Goal: Task Accomplishment & Management: Manage account settings

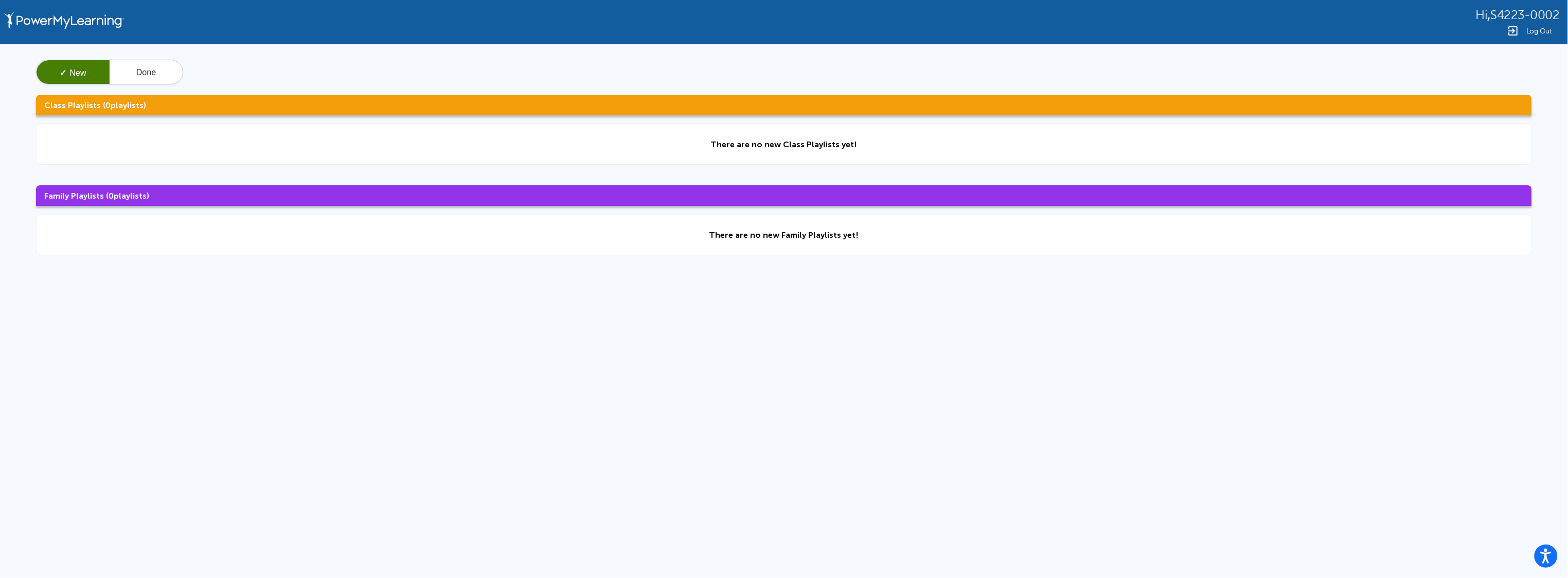
click at [194, 69] on div "✓ New Done" at bounding box center [784, 72] width 1496 height 24
click at [173, 69] on button "Done" at bounding box center [146, 72] width 73 height 24
drag, startPoint x: 86, startPoint y: 76, endPoint x: 86, endPoint y: 87, distance: 11.0
click at [86, 87] on div "New ✓ Done Class Playlists ( 0 playlists) Completed Class Playlists will appear…" at bounding box center [784, 157] width 1568 height 226
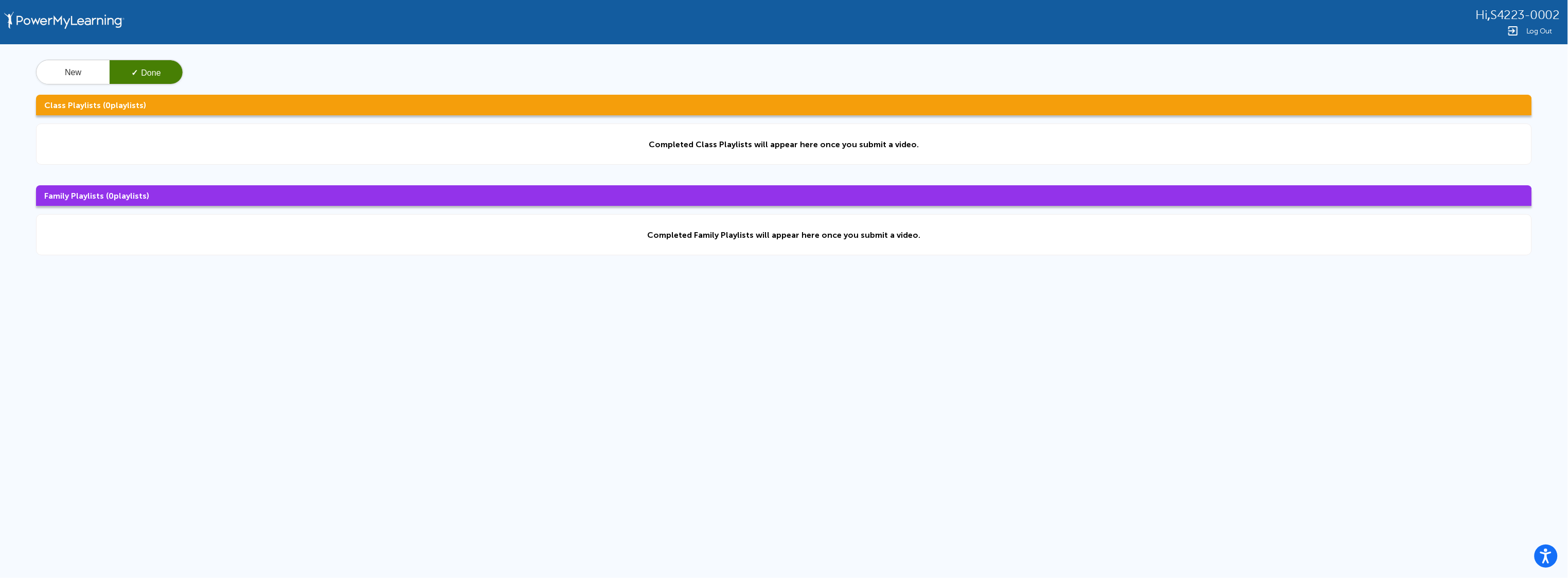
click at [85, 87] on div "New ✓ Done Class Playlists ( 0 playlists) Completed Class Playlists will appear…" at bounding box center [784, 157] width 1568 height 226
click at [78, 76] on button "New" at bounding box center [73, 72] width 73 height 24
click at [110, 71] on button "Done" at bounding box center [146, 72] width 73 height 24
